Goal: Transaction & Acquisition: Purchase product/service

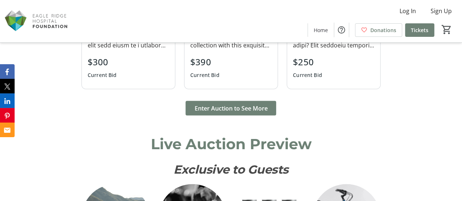
scroll to position [668, 0]
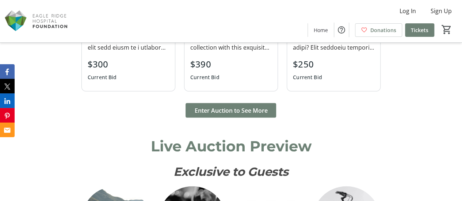
click at [256, 119] on span at bounding box center [231, 111] width 91 height 18
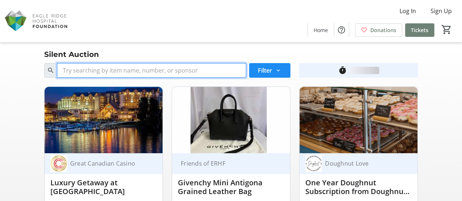
click at [185, 76] on input "Search" at bounding box center [151, 70] width 189 height 15
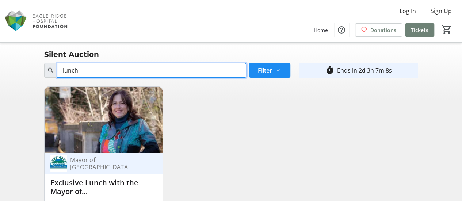
drag, startPoint x: 153, startPoint y: 66, endPoint x: 15, endPoint y: 56, distance: 139.2
click at [15, 56] on div "Silent Auction Search lunch Filter timer_outline Ends in 2d 3h 7m 8s Mayor of […" at bounding box center [231, 159] width 462 height 233
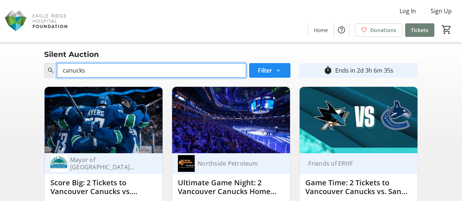
drag, startPoint x: 141, startPoint y: 73, endPoint x: 0, endPoint y: 60, distance: 141.6
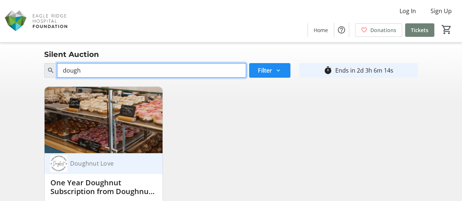
drag, startPoint x: 168, startPoint y: 75, endPoint x: 40, endPoint y: 67, distance: 128.5
click at [40, 67] on div "Search dough Filter" at bounding box center [167, 70] width 255 height 15
type input "golf"
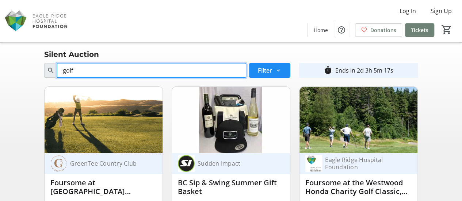
drag, startPoint x: 146, startPoint y: 61, endPoint x: 91, endPoint y: 54, distance: 55.9
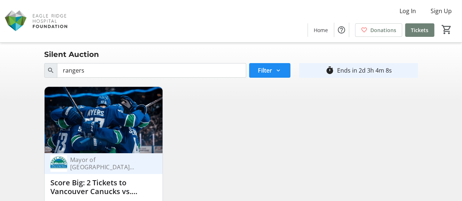
drag, startPoint x: 145, startPoint y: 63, endPoint x: 0, endPoint y: 68, distance: 145.5
click at [0, 68] on div "Search rangers Filter timer_outline Ends in 2d 3h 4m 8s Mayor of Port Moody Sco…" at bounding box center [231, 167] width 462 height 215
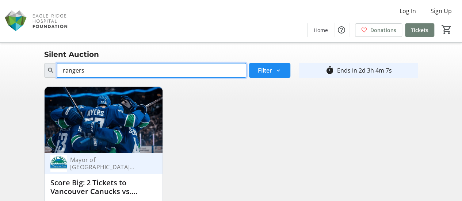
click at [80, 75] on input "rangers" at bounding box center [151, 70] width 189 height 15
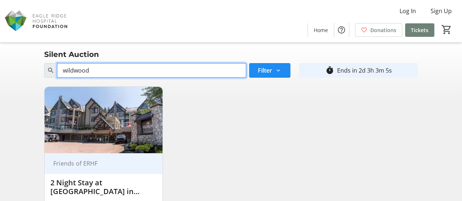
drag, startPoint x: 42, startPoint y: 65, endPoint x: 0, endPoint y: 75, distance: 42.4
click at [0, 75] on div "Search wildwood Filter timer_outline Ends in 2d 3h 3m 5s Friends of ERHF 2 Nigh…" at bounding box center [231, 167] width 462 height 215
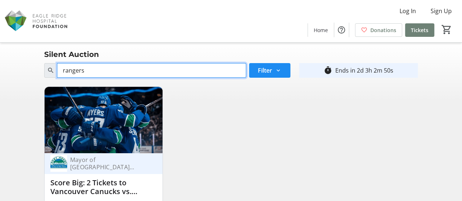
drag, startPoint x: 158, startPoint y: 74, endPoint x: 30, endPoint y: 73, distance: 127.9
click at [30, 73] on div "Search rangers Filter timer_outline Ends in 2d 3h 2m 50s Mayor of Port Moody Sc…" at bounding box center [230, 167] width 459 height 215
type input "26"
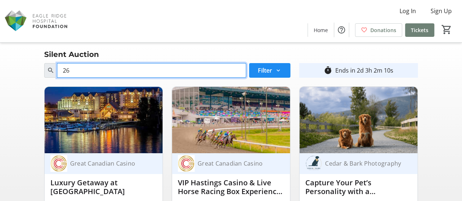
drag, startPoint x: 134, startPoint y: 67, endPoint x: 0, endPoint y: 71, distance: 134.1
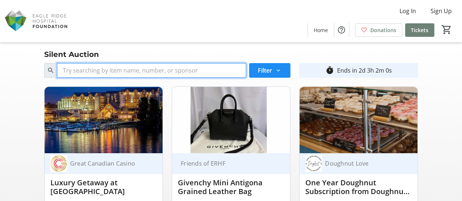
click at [163, 67] on input "Search" at bounding box center [151, 70] width 189 height 15
type input "3"
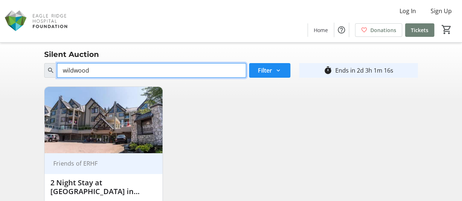
drag, startPoint x: 182, startPoint y: 71, endPoint x: 0, endPoint y: 66, distance: 182.0
click at [0, 66] on div "Search wildwood Filter timer_outline Ends in 2d 3h 1m 16s Friends of ERHF 2 Nig…" at bounding box center [231, 167] width 462 height 215
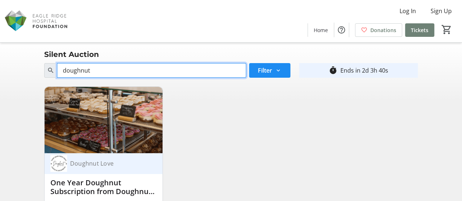
drag, startPoint x: 185, startPoint y: 69, endPoint x: 53, endPoint y: 58, distance: 132.3
click at [53, 58] on div "Silent Auction Search doughnut Filter timer_outline Ends in 2d 3h 40s Doughnut …" at bounding box center [231, 159] width 462 height 233
type input "foursome"
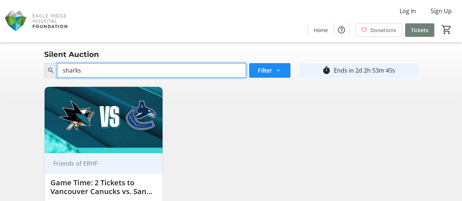
drag, startPoint x: 171, startPoint y: 64, endPoint x: 2, endPoint y: 86, distance: 169.9
click at [2, 86] on div "Search sharks Filter timer_outline Ends in 2d 2h 53m 45s Friends of ERHF Game T…" at bounding box center [230, 167] width 459 height 215
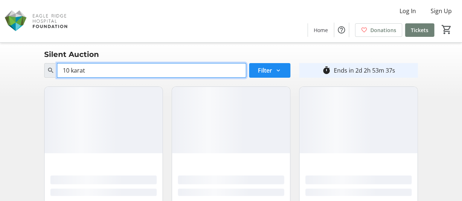
type input "10"
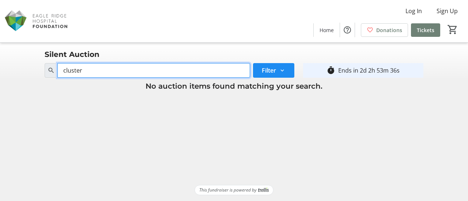
type input "cluster"
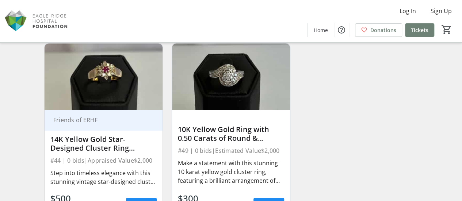
scroll to position [261, 0]
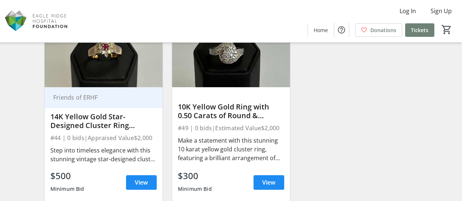
click at [139, 130] on div "14K Yellow Gold Star-Designed Cluster Ring Featuring a Natural Ruby & Diamonds" at bounding box center [103, 121] width 106 height 20
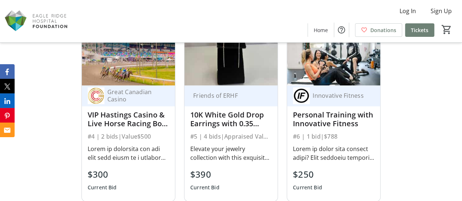
scroll to position [634, 0]
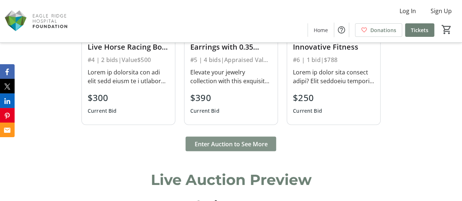
click at [206, 148] on span "Enter Auction to See More" at bounding box center [230, 144] width 73 height 9
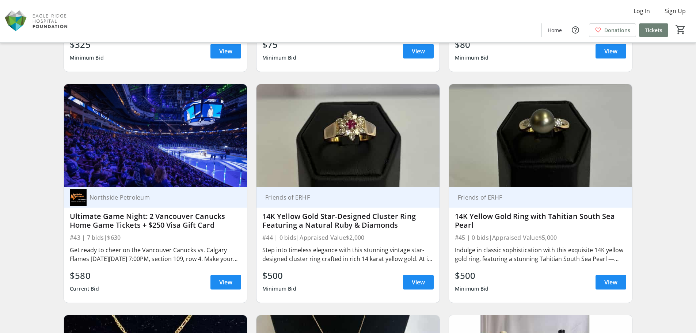
scroll to position [3435, 0]
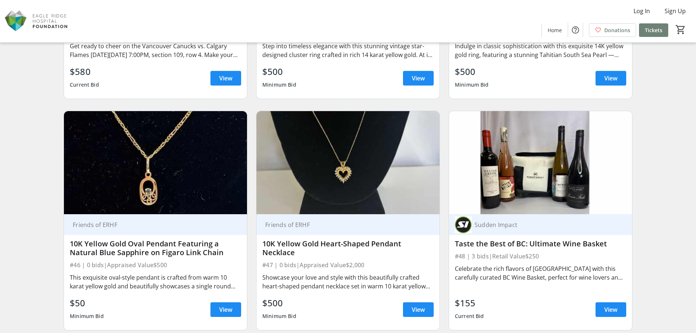
click at [467, 178] on img at bounding box center [540, 162] width 183 height 103
click at [467, 201] on span at bounding box center [611, 310] width 31 height 18
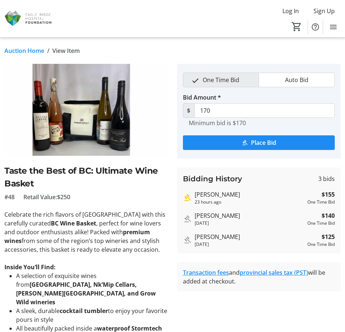
click at [75, 126] on img at bounding box center [86, 110] width 164 height 92
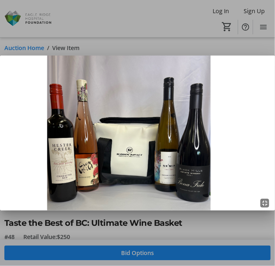
click at [24, 107] on img at bounding box center [137, 133] width 275 height 155
click at [66, 201] on div at bounding box center [137, 133] width 275 height 266
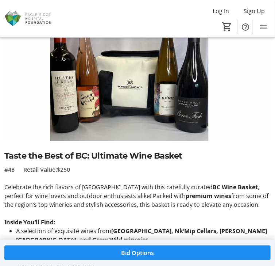
scroll to position [58, 0]
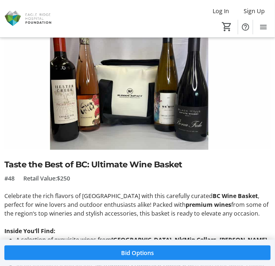
click at [94, 110] on img at bounding box center [137, 75] width 267 height 150
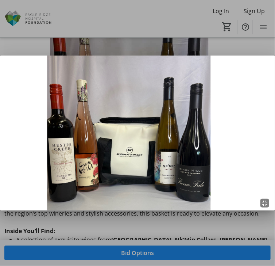
click at [31, 103] on img at bounding box center [137, 133] width 275 height 155
click at [43, 142] on img at bounding box center [137, 133] width 275 height 155
click at [33, 133] on img at bounding box center [137, 133] width 275 height 155
click at [79, 201] on div at bounding box center [137, 133] width 275 height 266
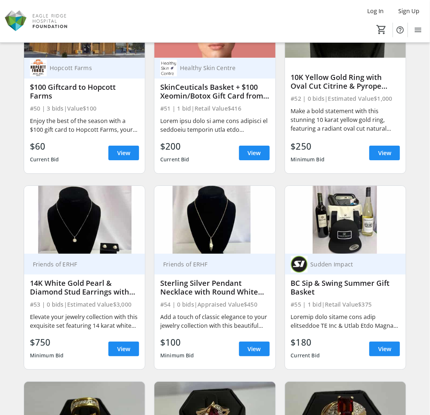
scroll to position [3243, 0]
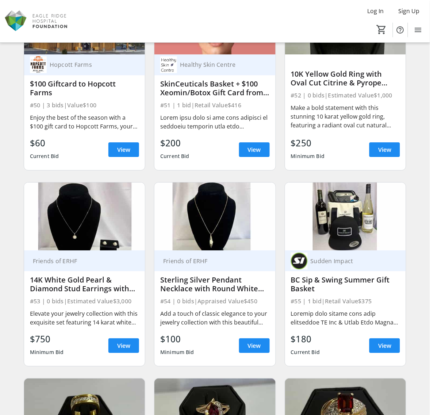
click at [339, 201] on img at bounding box center [345, 217] width 121 height 68
click at [371, 201] on span at bounding box center [385, 346] width 31 height 18
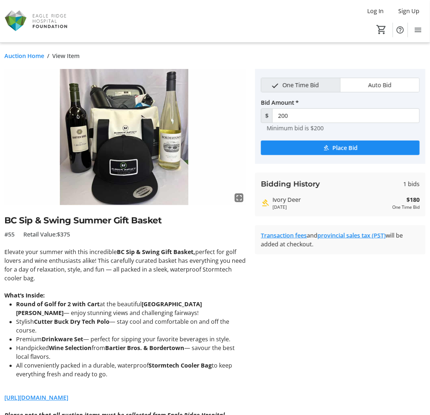
click at [124, 136] on img at bounding box center [125, 137] width 242 height 136
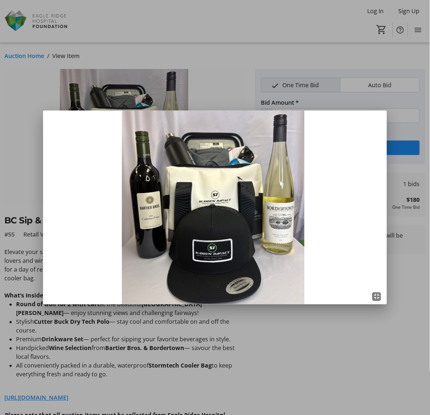
click at [263, 201] on div at bounding box center [215, 207] width 430 height 415
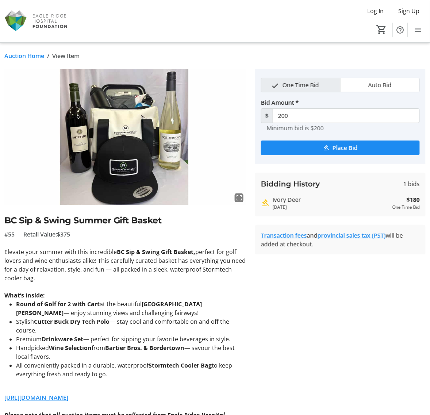
click at [131, 123] on img at bounding box center [125, 137] width 242 height 136
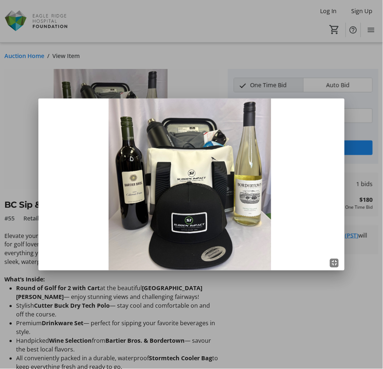
click at [100, 201] on img at bounding box center [191, 185] width 306 height 172
click at [86, 32] on div at bounding box center [191, 184] width 383 height 369
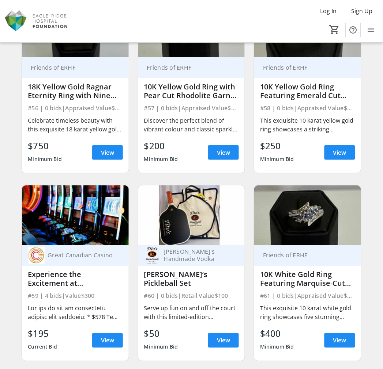
scroll to position [3527, 0]
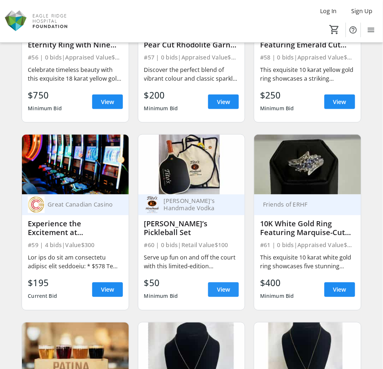
click at [213, 201] on span at bounding box center [223, 290] width 31 height 18
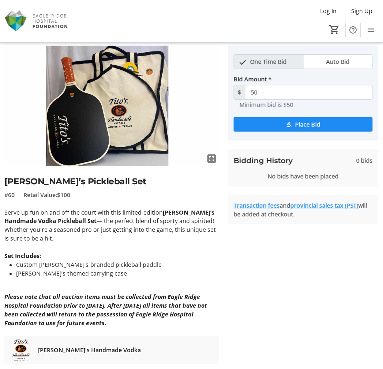
scroll to position [46, 0]
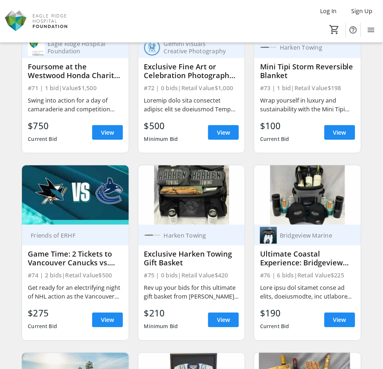
scroll to position [4460, 0]
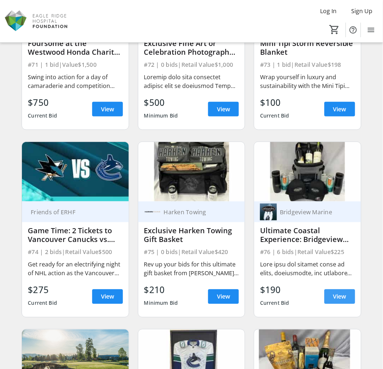
click at [327, 201] on span at bounding box center [339, 297] width 31 height 18
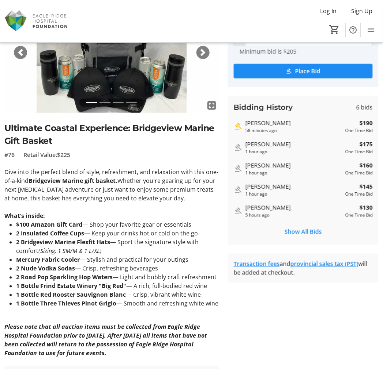
scroll to position [81, 0]
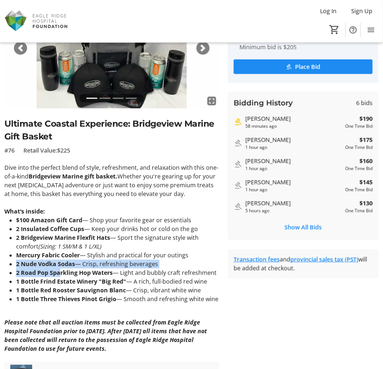
drag, startPoint x: 17, startPoint y: 262, endPoint x: 59, endPoint y: 270, distance: 42.6
click at [59, 201] on ul "$100 Amazon Gift Card — Shop your favorite gear or essentials 2 Insulated Coffe…" at bounding box center [111, 260] width 214 height 88
click at [64, 201] on strong "2 Road Pop Sparkling Hop Waters" at bounding box center [64, 273] width 96 height 8
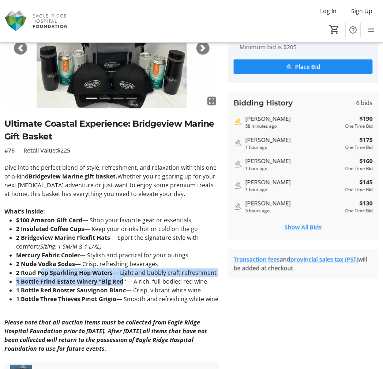
drag, startPoint x: 122, startPoint y: 282, endPoint x: 39, endPoint y: 269, distance: 84.8
click at [39, 201] on ul "$100 Amazon Gift Card — Shop your favorite gear or essentials 2 Insulated Coffe…" at bounding box center [111, 260] width 214 height 88
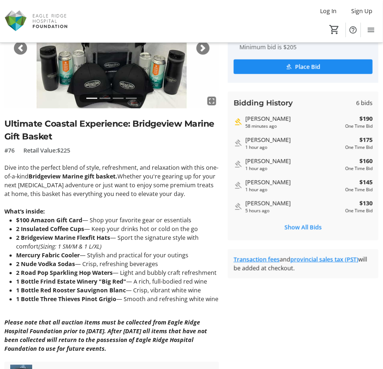
click at [32, 201] on strong "2 Road Pop Sparkling Hop Waters" at bounding box center [64, 273] width 96 height 8
drag, startPoint x: 41, startPoint y: 282, endPoint x: 125, endPoint y: 282, distance: 84.0
click at [125, 201] on strong "1 Bottle Frind Estate Winery "Big Red"" at bounding box center [71, 282] width 110 height 8
copy strong "Frind Estate Winery "Big Red"
click at [65, 201] on strong "2 Insulated Coffee Cups" at bounding box center [50, 229] width 68 height 8
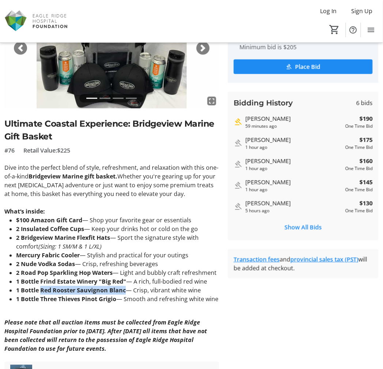
drag, startPoint x: 40, startPoint y: 291, endPoint x: 124, endPoint y: 294, distance: 84.1
click at [124, 201] on strong "1 Bottle Red Rooster Sauvignon Blanc" at bounding box center [71, 291] width 110 height 8
copy strong "Red Rooster Sauvignon Blanc"
click at [120, 201] on li "2 Insulated Coffee Cups — Keep your drinks hot or cold on the go" at bounding box center [117, 229] width 203 height 9
drag, startPoint x: 40, startPoint y: 299, endPoint x: 115, endPoint y: 301, distance: 75.3
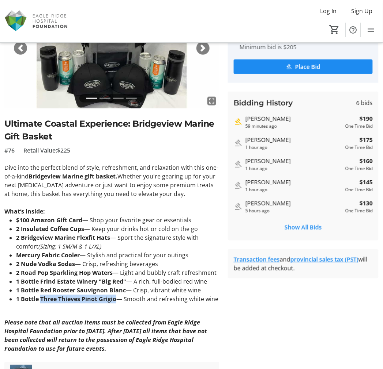
click at [115, 201] on strong "1 Bottle Three Thieves Pinot Grigio" at bounding box center [66, 300] width 100 height 8
copy strong "Three Thieves Pinot Grigio"
click at [44, 201] on strong "2 Insulated Coffee Cups" at bounding box center [50, 229] width 68 height 8
click at [81, 201] on li "Mercury Fabric Cooler — Stylish and practical for your outings" at bounding box center [117, 255] width 203 height 9
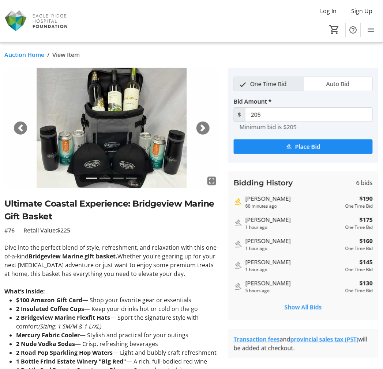
scroll to position [0, 0]
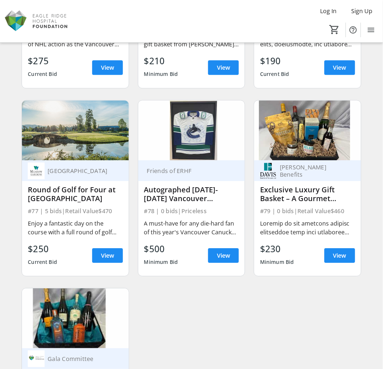
scroll to position [4704, 0]
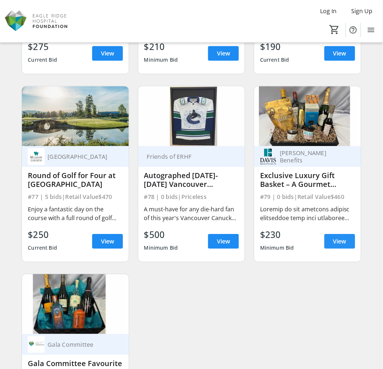
click at [329, 201] on span at bounding box center [339, 242] width 31 height 18
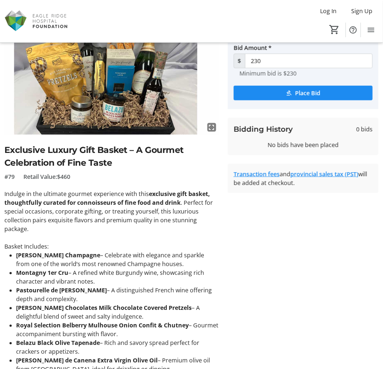
scroll to position [41, 0]
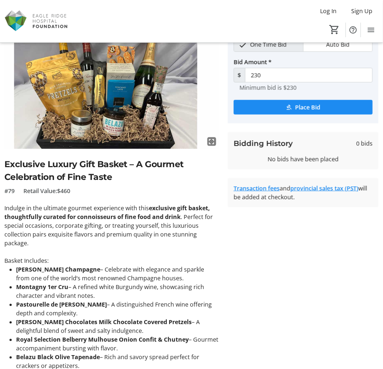
click at [156, 105] on img at bounding box center [111, 88] width 214 height 121
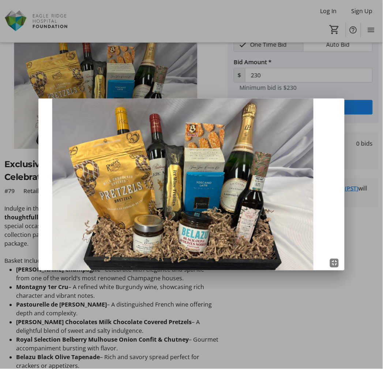
scroll to position [0, 0]
click at [150, 201] on div at bounding box center [191, 184] width 383 height 369
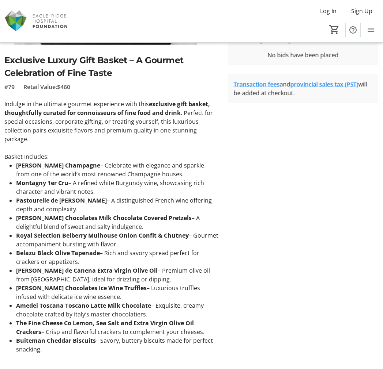
scroll to position [130, 0]
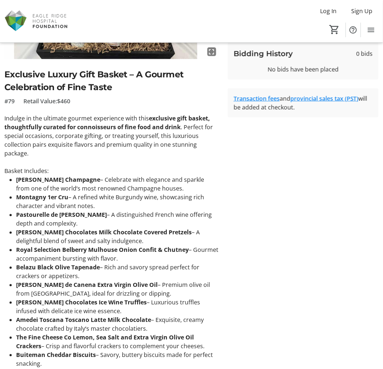
drag, startPoint x: 16, startPoint y: 179, endPoint x: 97, endPoint y: 178, distance: 81.1
click at [97, 178] on strong "[PERSON_NAME] Champagne" at bounding box center [58, 180] width 84 height 8
copy strong "[PERSON_NAME] Champagne"
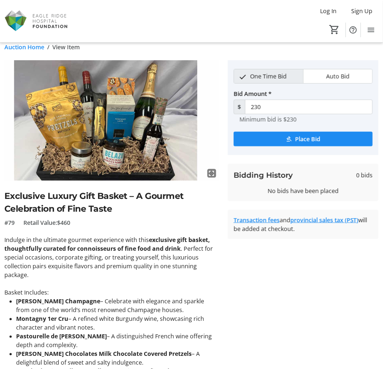
click at [82, 201] on div "fullscreen Exclusive Luxury Gift Basket – A Gourmet Celebration of Fine Taste #…" at bounding box center [111, 322] width 214 height 525
click at [79, 201] on li "[PERSON_NAME] Champagne – Celebrate with elegance and sparkle from one of the w…" at bounding box center [117, 306] width 203 height 18
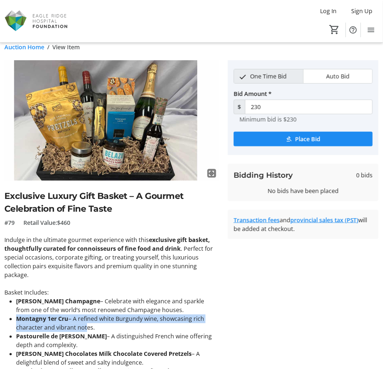
drag, startPoint x: 17, startPoint y: 319, endPoint x: 81, endPoint y: 324, distance: 64.5
click at [82, 201] on li "Montagny 1er Cru – A refined white Burgundy wine, showcasing rich character and…" at bounding box center [117, 324] width 203 height 18
click at [68, 201] on strong "Montagny 1er Cru" at bounding box center [42, 319] width 52 height 8
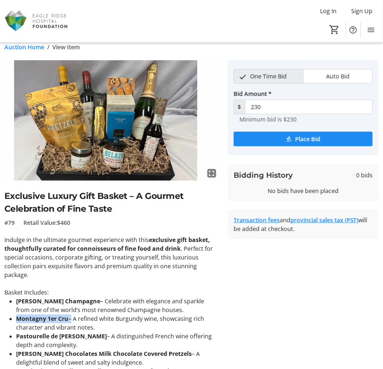
drag, startPoint x: 68, startPoint y: 319, endPoint x: 24, endPoint y: 317, distance: 43.9
click at [24, 201] on li "Montagny 1er Cru – A refined white Burgundy wine, showcasing rich character and…" at bounding box center [117, 324] width 203 height 18
drag, startPoint x: 91, startPoint y: 338, endPoint x: 10, endPoint y: 335, distance: 81.2
click at [16, 201] on li "Pastourelle de [PERSON_NAME] – A distinguished French wine offering depth and c…" at bounding box center [117, 341] width 203 height 18
copy strong "Pastourelle de [PERSON_NAME]"
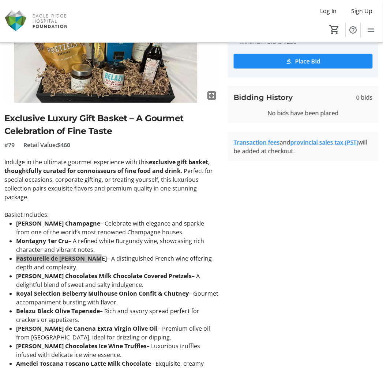
scroll to position [90, 0]
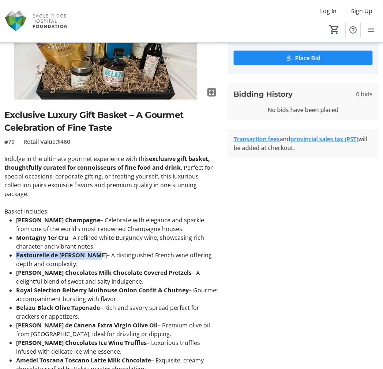
click at [83, 201] on p "Basket Includes:" at bounding box center [111, 212] width 214 height 9
click at [84, 201] on strong "[PERSON_NAME] Champagne" at bounding box center [58, 221] width 84 height 8
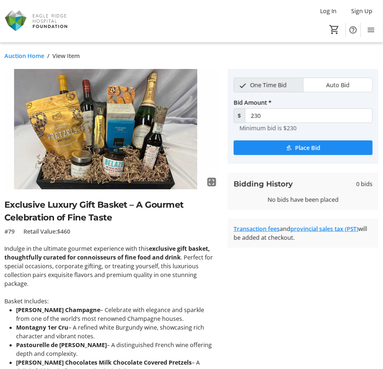
scroll to position [41, 0]
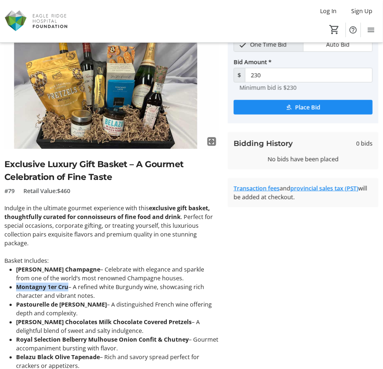
drag, startPoint x: 17, startPoint y: 287, endPoint x: 68, endPoint y: 288, distance: 51.5
click at [68, 201] on li "Montagny 1er Cru – A refined white Burgundy wine, showcasing rich character and…" at bounding box center [117, 292] width 203 height 18
click at [5, 63] on img at bounding box center [111, 88] width 214 height 121
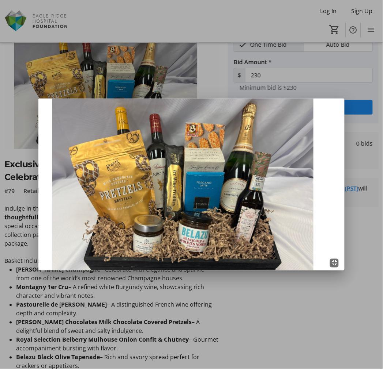
click at [112, 78] on div at bounding box center [191, 184] width 383 height 369
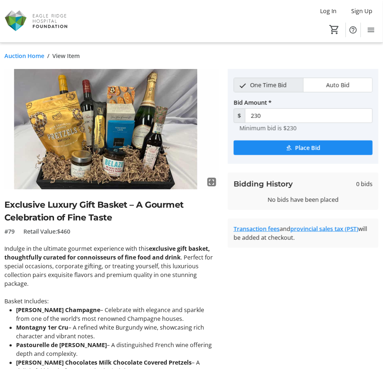
scroll to position [41, 0]
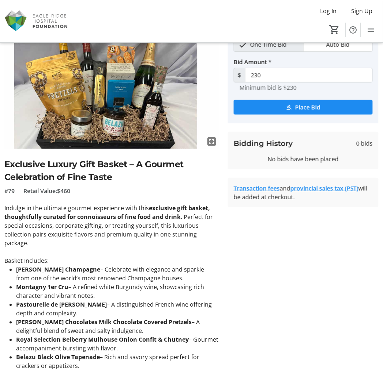
click at [94, 78] on img at bounding box center [111, 88] width 214 height 121
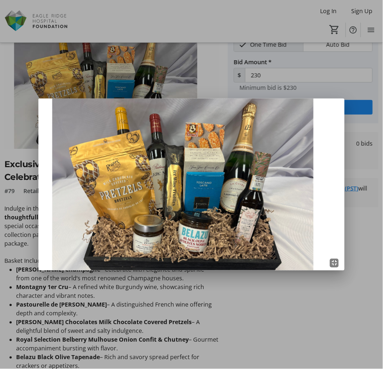
click at [95, 201] on div at bounding box center [191, 184] width 383 height 369
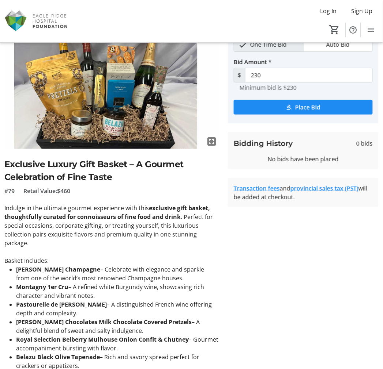
drag, startPoint x: 98, startPoint y: 271, endPoint x: 16, endPoint y: 266, distance: 81.3
click at [16, 201] on strong "[PERSON_NAME] Champagne" at bounding box center [58, 270] width 84 height 8
copy strong "[PERSON_NAME] Champagne"
click at [234, 201] on tr-auction-item-bidding-ui "One Time Bid Auto Bid Bid Amount * $ 230 Minimum bid is $230 Place Bid Bidding …" at bounding box center [302, 290] width 159 height 525
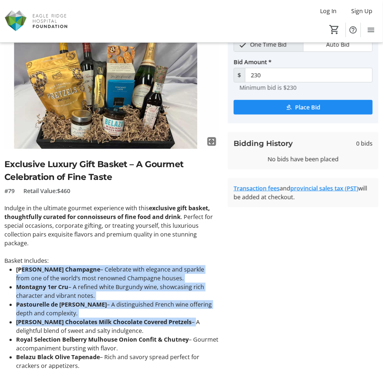
drag, startPoint x: 23, startPoint y: 269, endPoint x: 168, endPoint y: 323, distance: 155.0
click at [168, 201] on ul "[PERSON_NAME] Champagne – Celebrate with elegance and sparkle from one of the w…" at bounding box center [111, 362] width 214 height 193
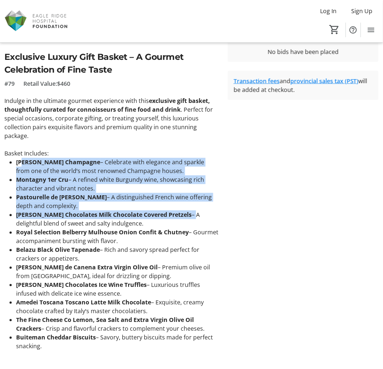
scroll to position [162, 0]
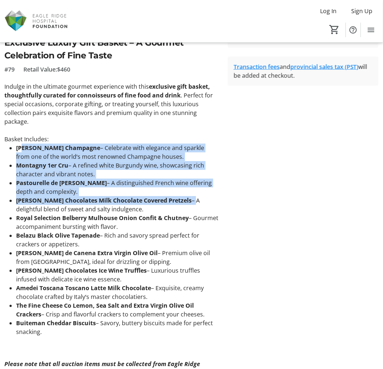
drag, startPoint x: 205, startPoint y: 316, endPoint x: 47, endPoint y: 295, distance: 158.5
click at [118, 201] on ul "[PERSON_NAME] Champagne – Celebrate with elegance and sparkle from one of the w…" at bounding box center [111, 240] width 214 height 193
click at [168, 201] on strong "The Fine Cheese Co Lemon, Sea Salt and Extra Virgin Olive Oil Crackers" at bounding box center [105, 310] width 178 height 17
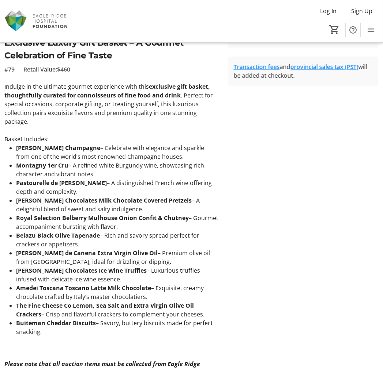
click at [332, 201] on tr-auction-item-bidding-ui "One Time Bid Auto Bid Bid Amount * $ 230 Minimum bid is $230 Place Bid Bidding …" at bounding box center [302, 169] width 159 height 525
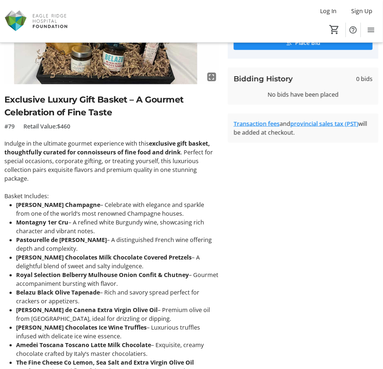
scroll to position [0, 0]
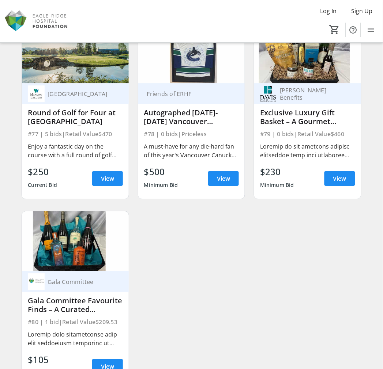
scroll to position [4809, 0]
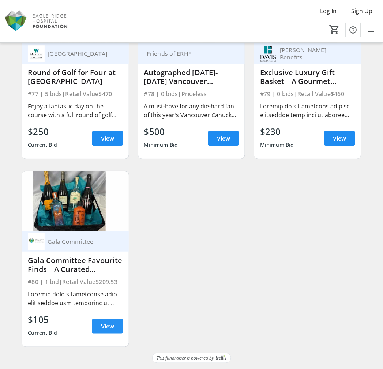
click at [115, 201] on span at bounding box center [107, 327] width 31 height 18
